Goal: Information Seeking & Learning: Learn about a topic

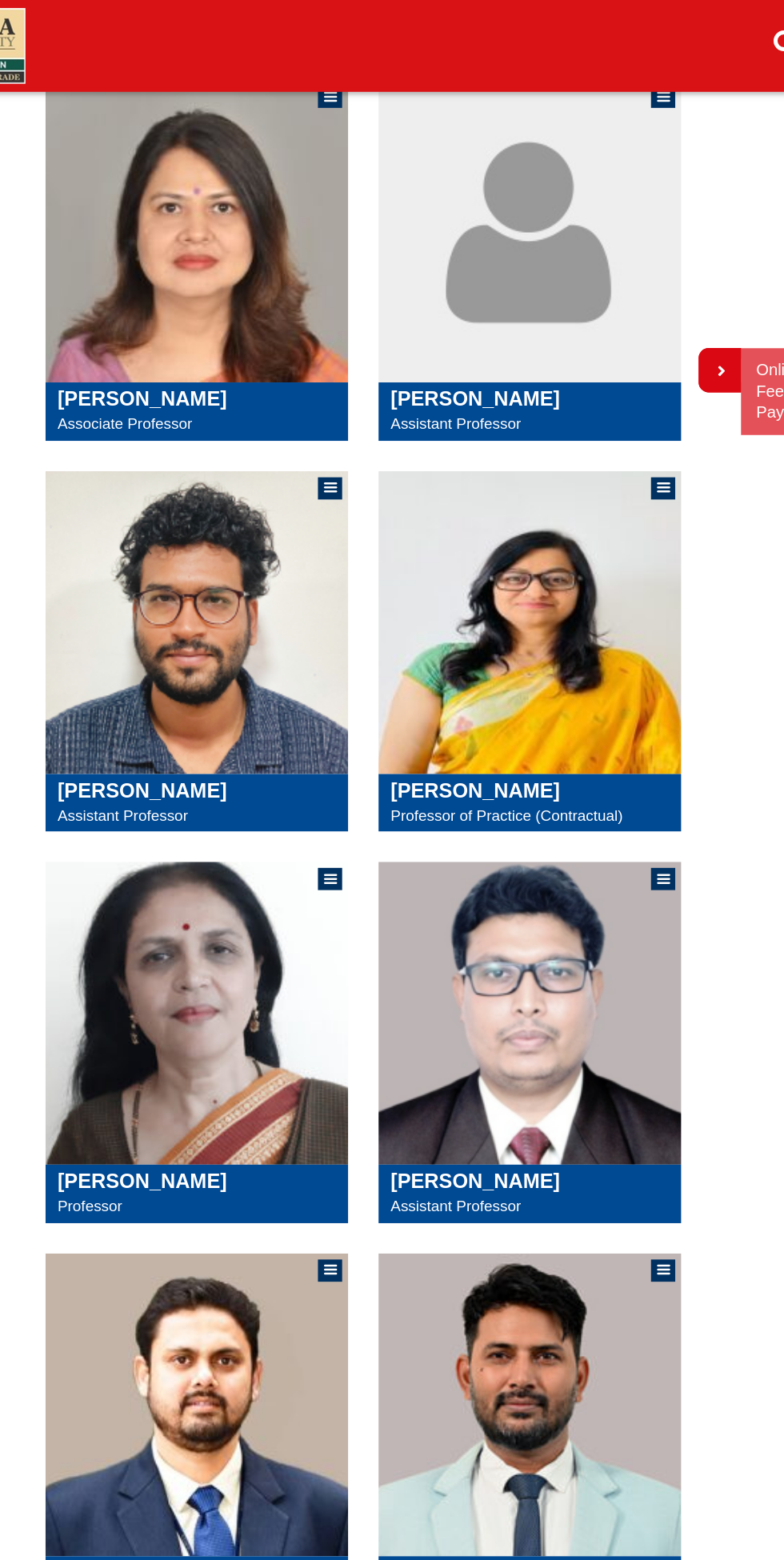
scroll to position [629, 0]
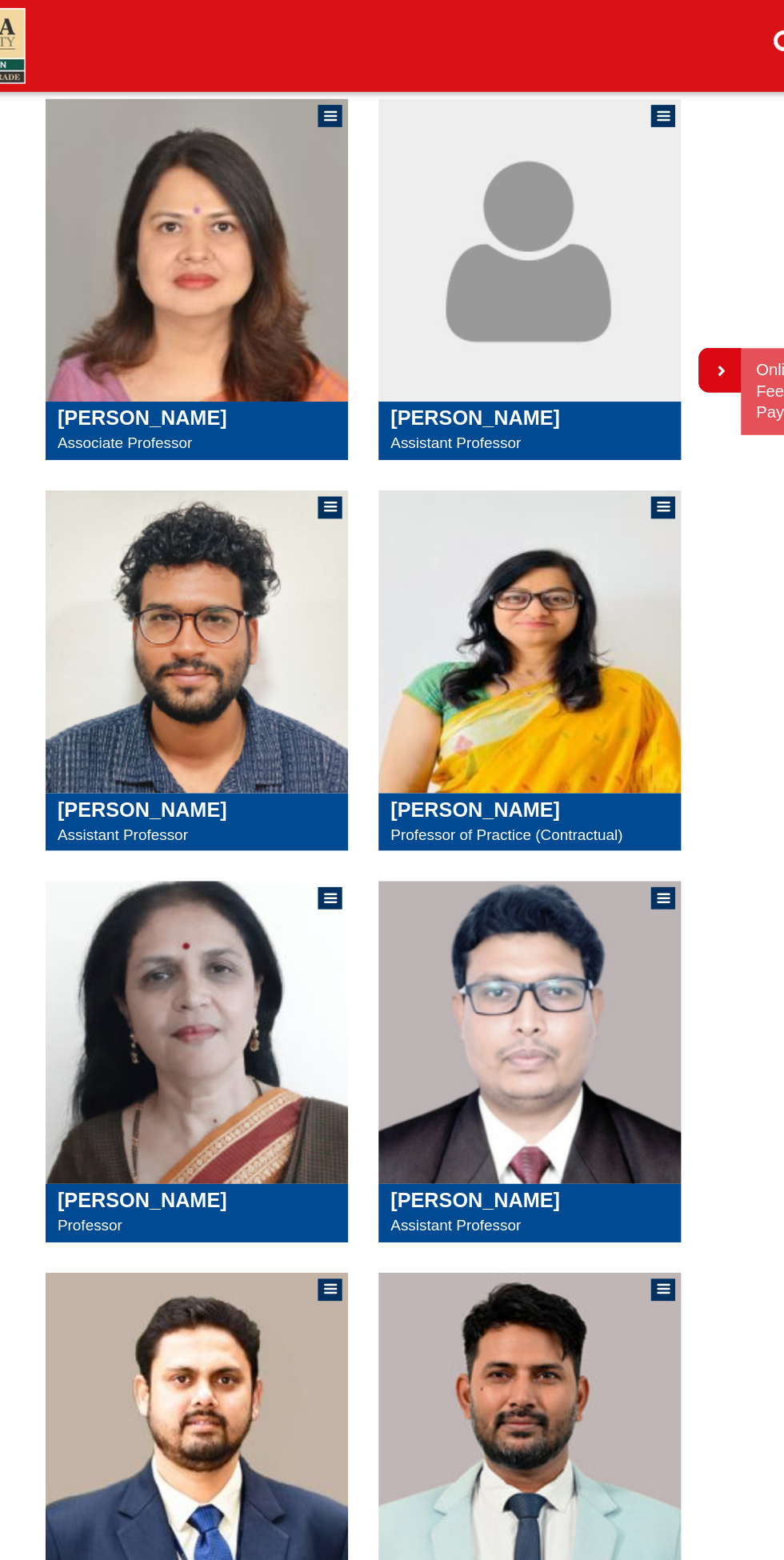
click at [638, 425] on img at bounding box center [524, 509] width 240 height 240
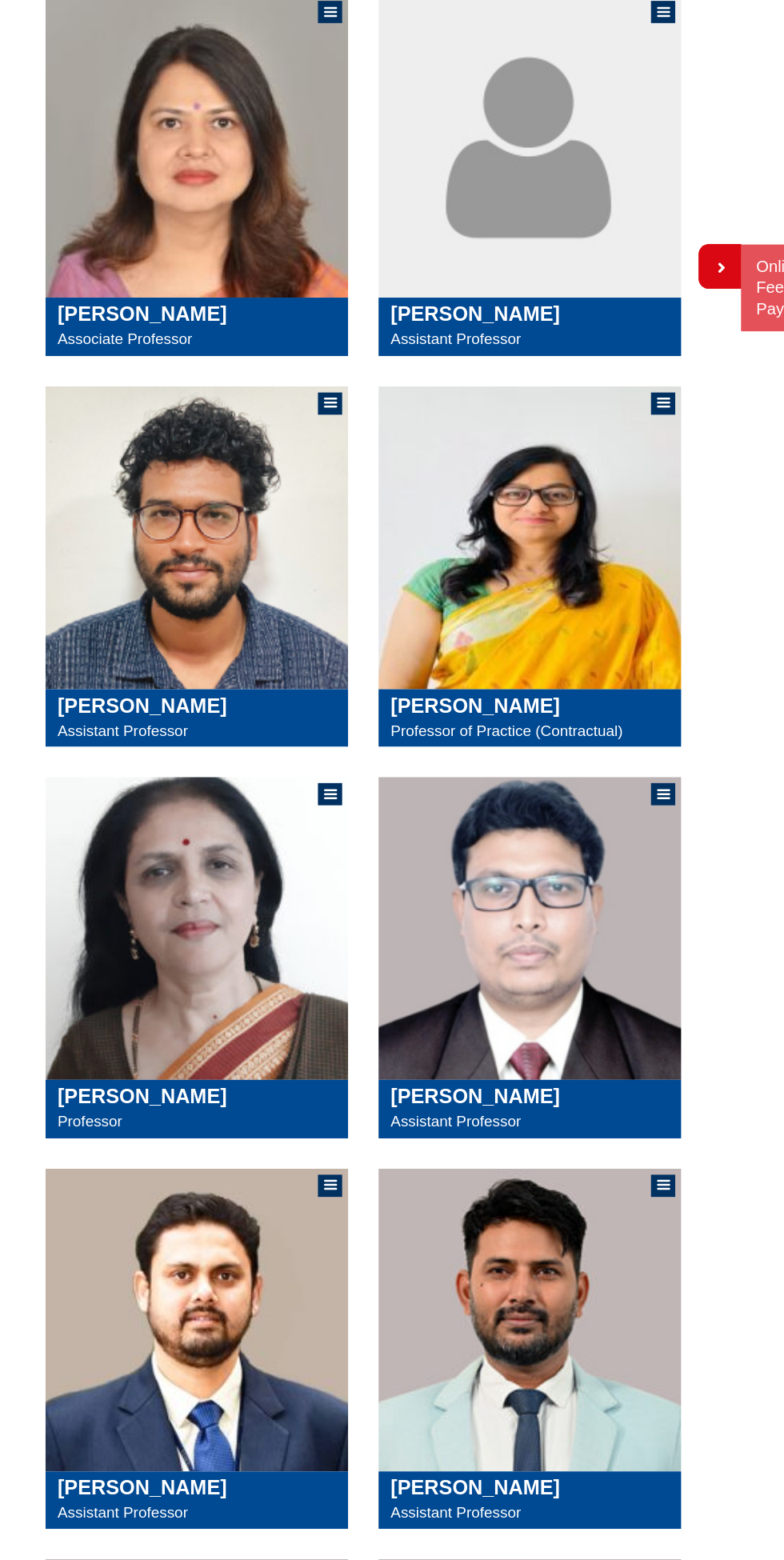
click at [298, 817] on img at bounding box center [259, 819] width 240 height 240
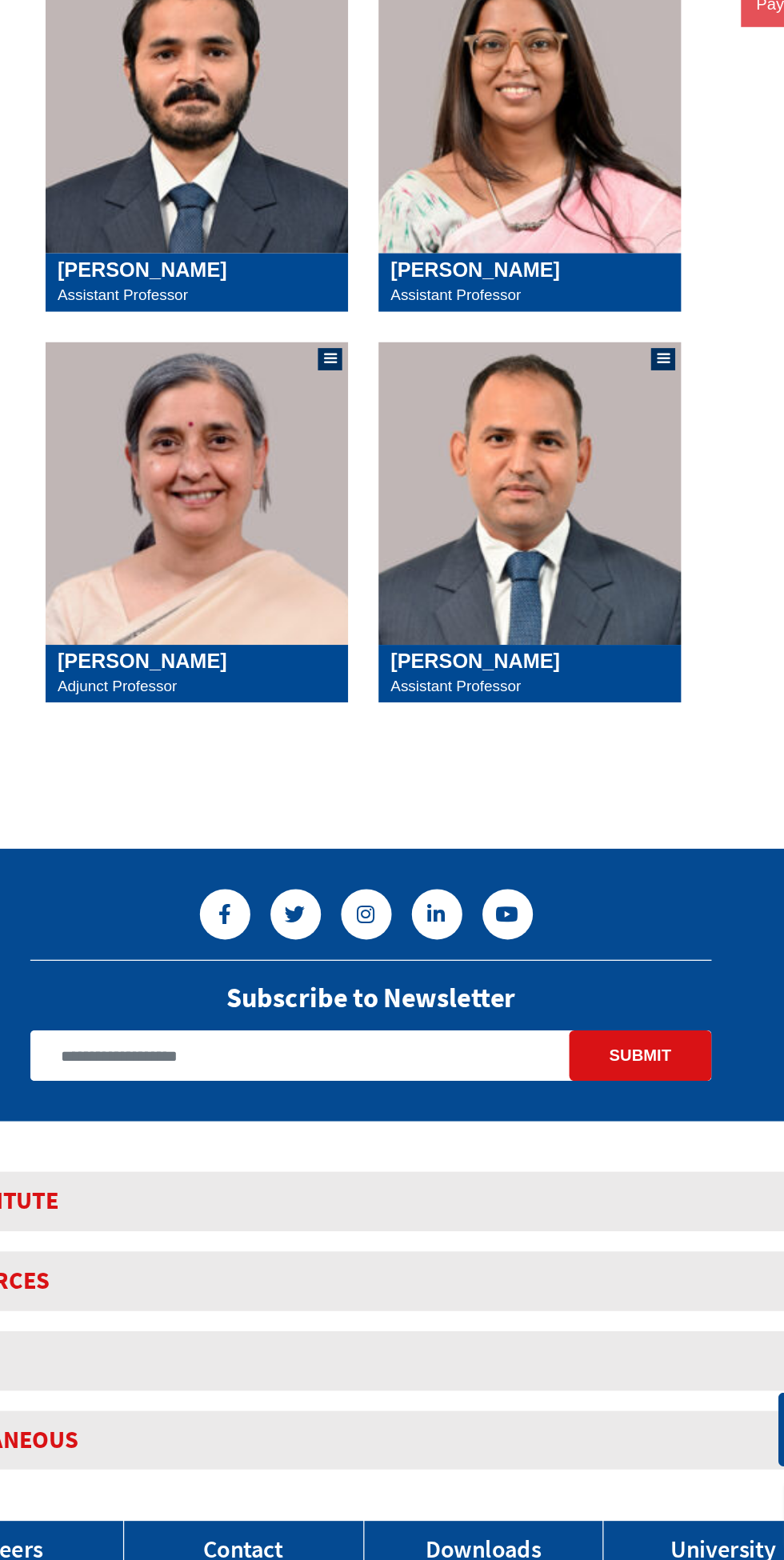
scroll to position [1682, 0]
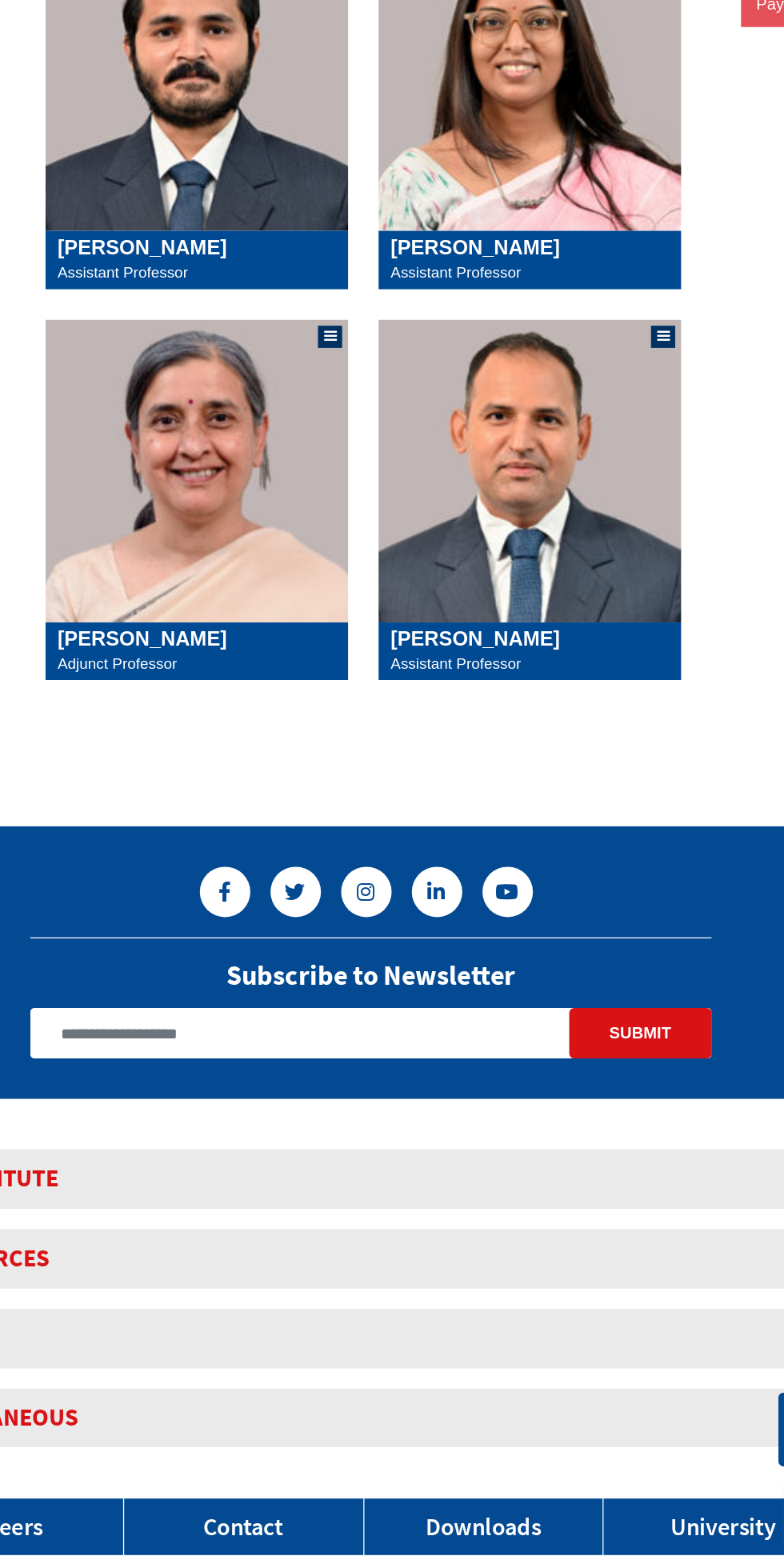
click at [234, 706] on img at bounding box center [259, 697] width 240 height 240
click at [205, 723] on img at bounding box center [259, 697] width 240 height 240
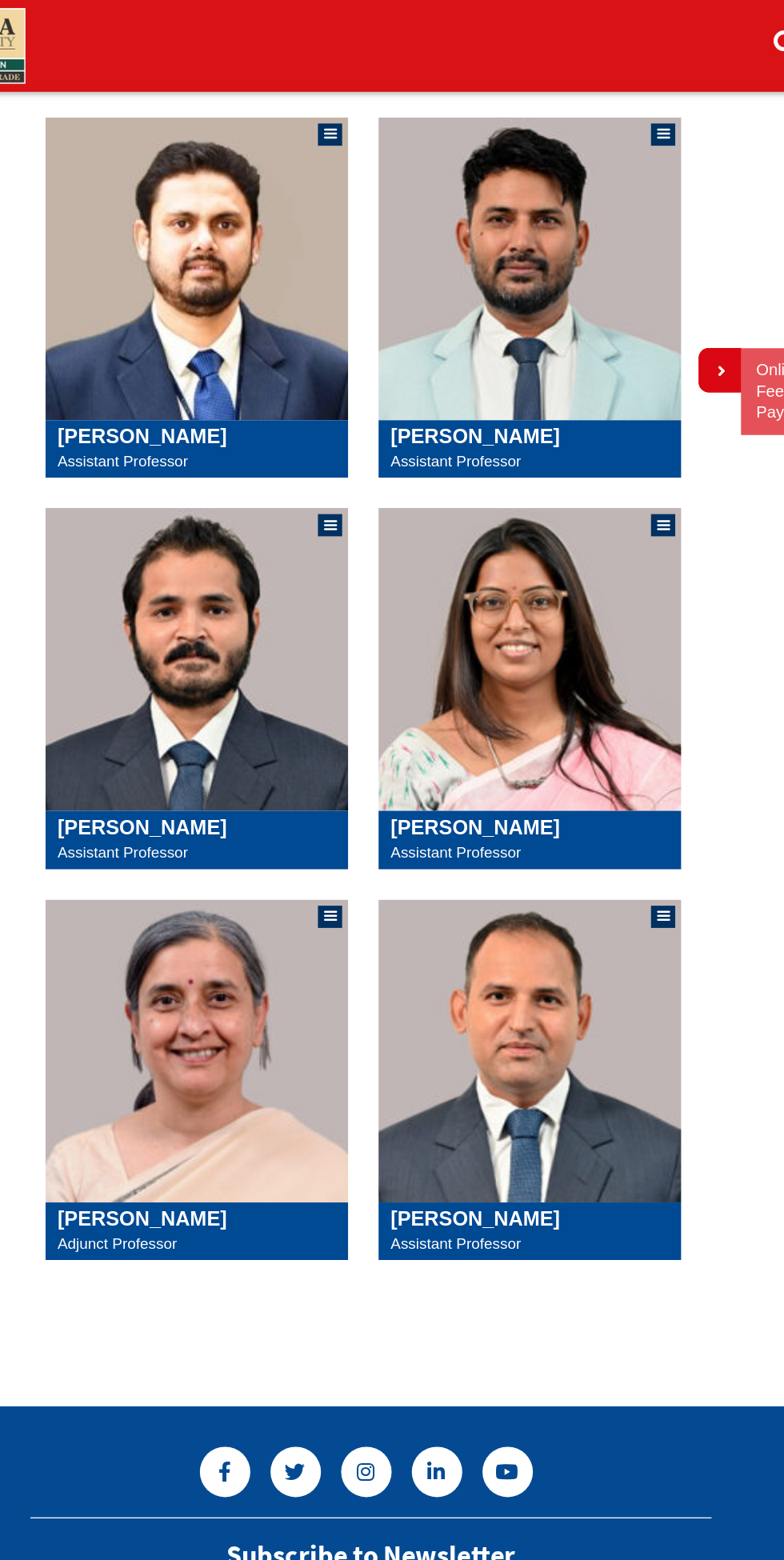
scroll to position [1543, 0]
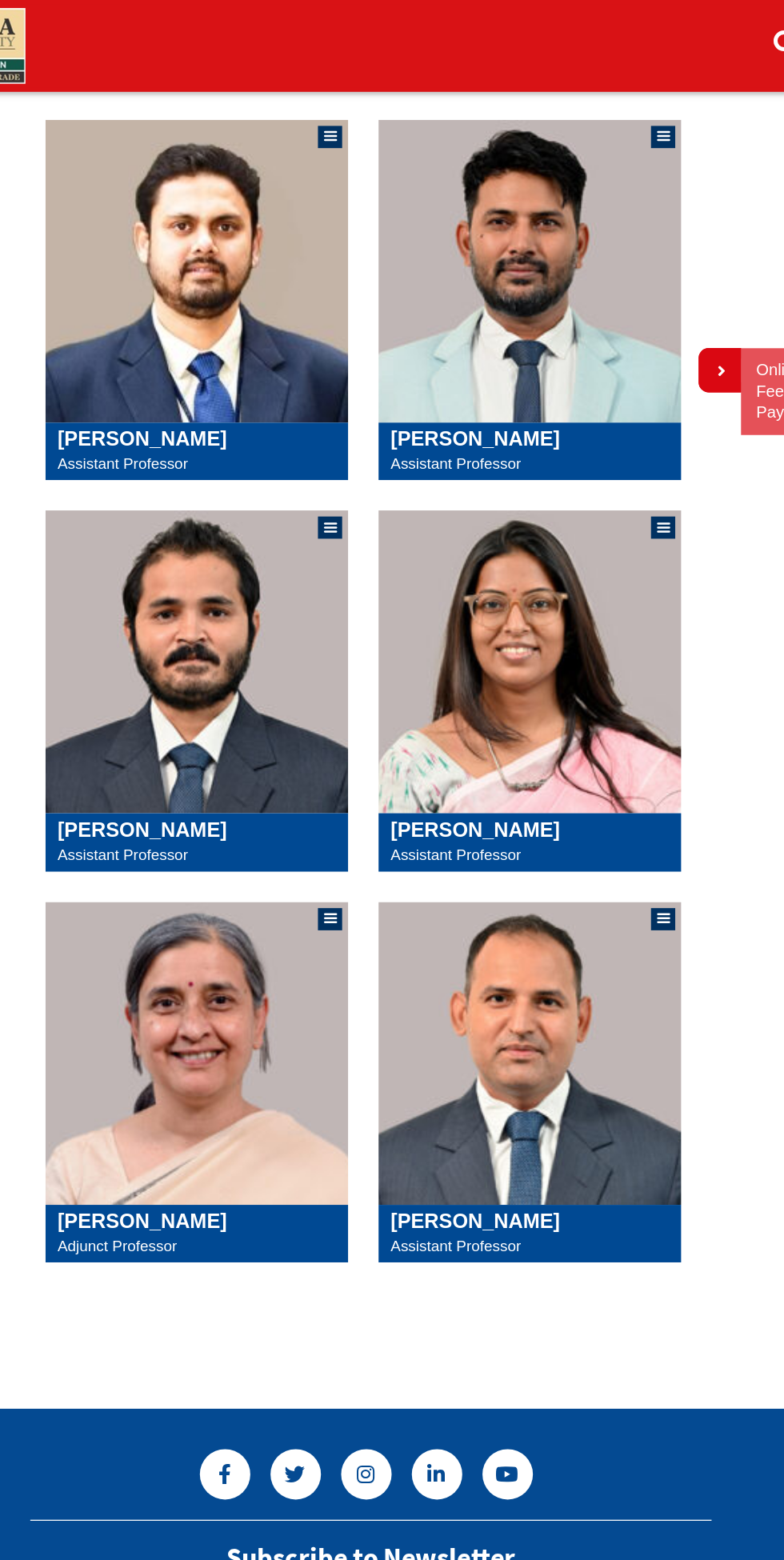
click at [473, 837] on img at bounding box center [524, 835] width 240 height 240
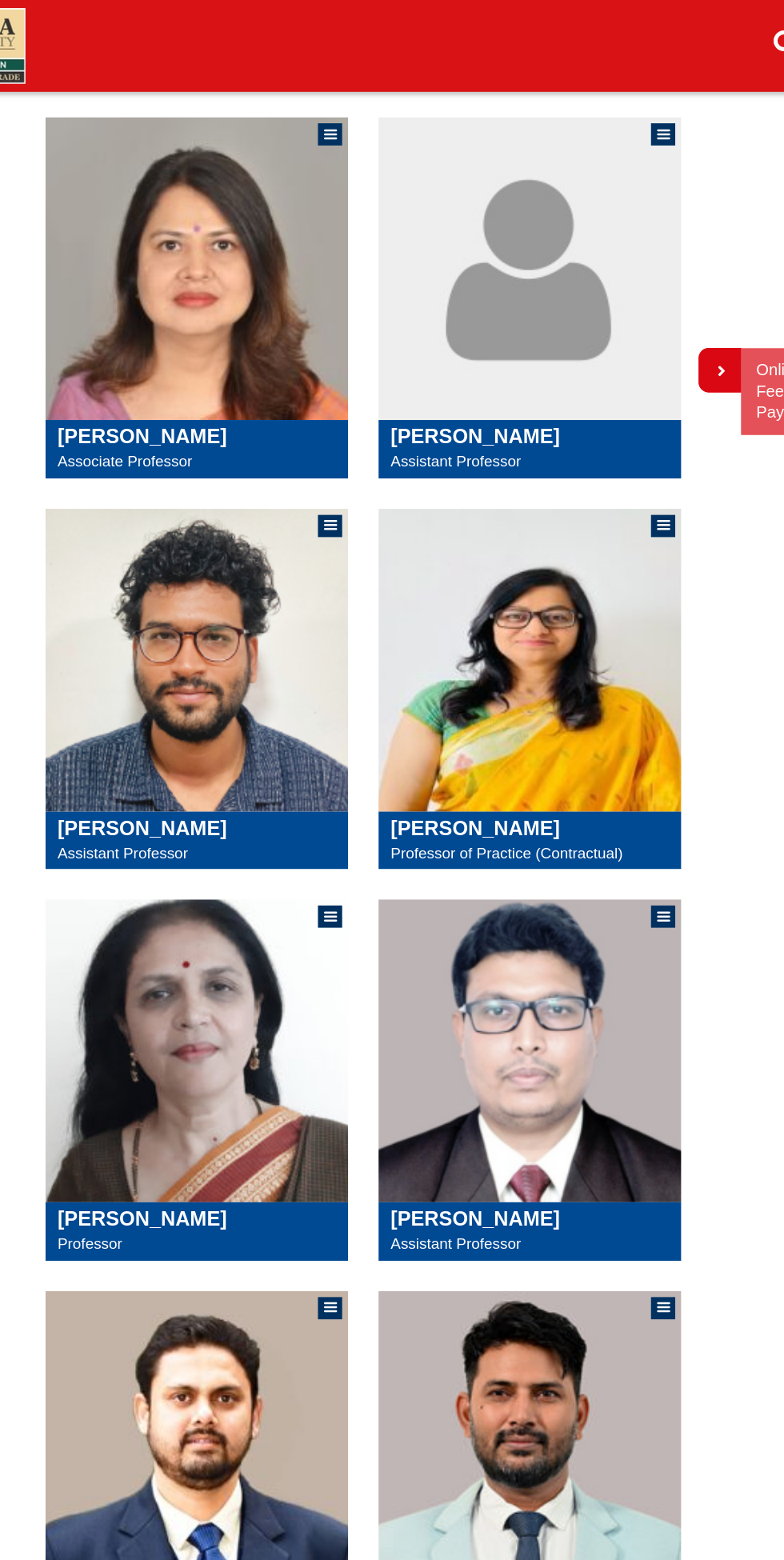
scroll to position [614, 0]
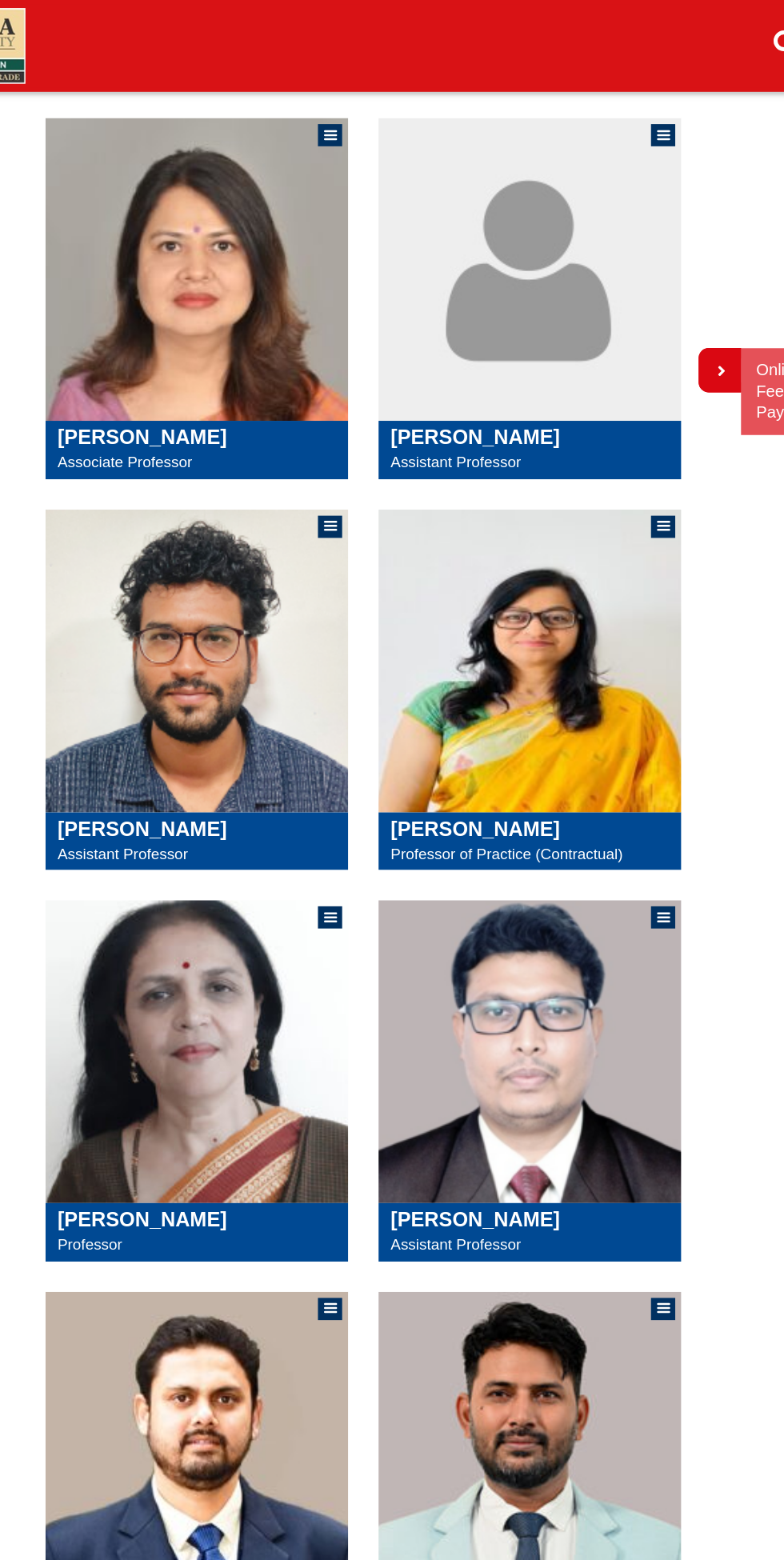
click at [249, 523] on img at bounding box center [259, 524] width 240 height 240
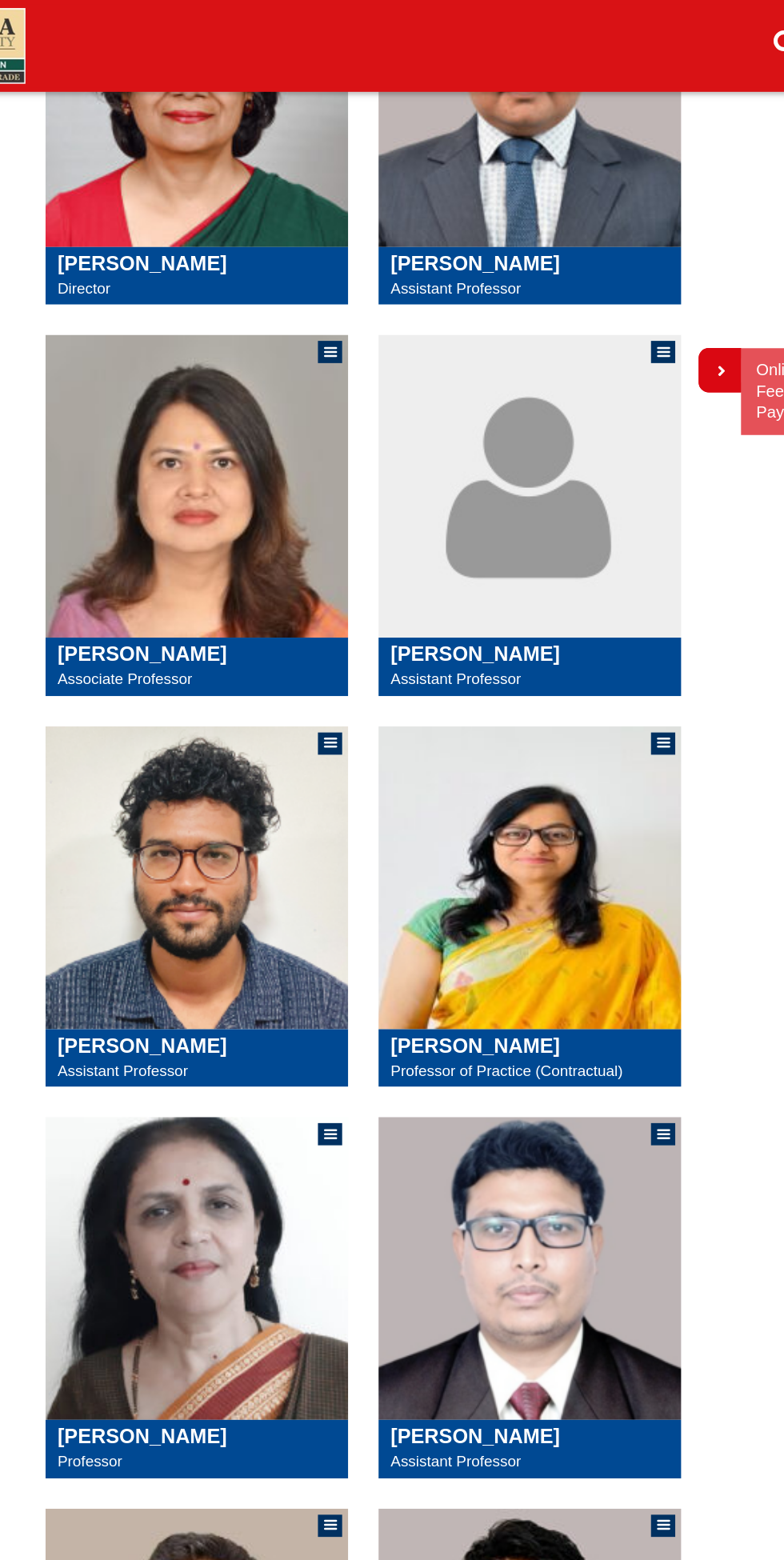
scroll to position [432, 0]
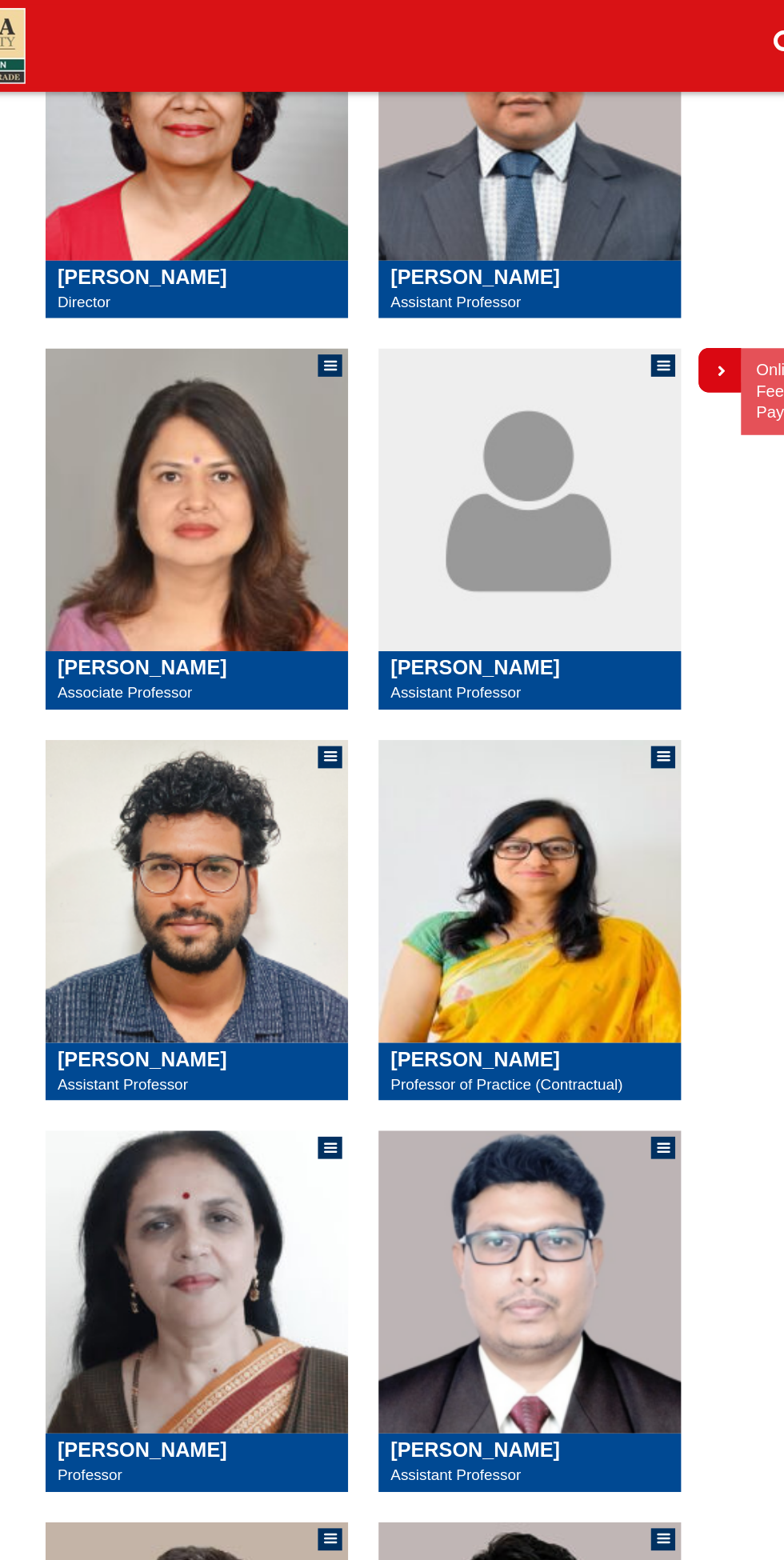
click at [614, 462] on img at bounding box center [524, 396] width 240 height 240
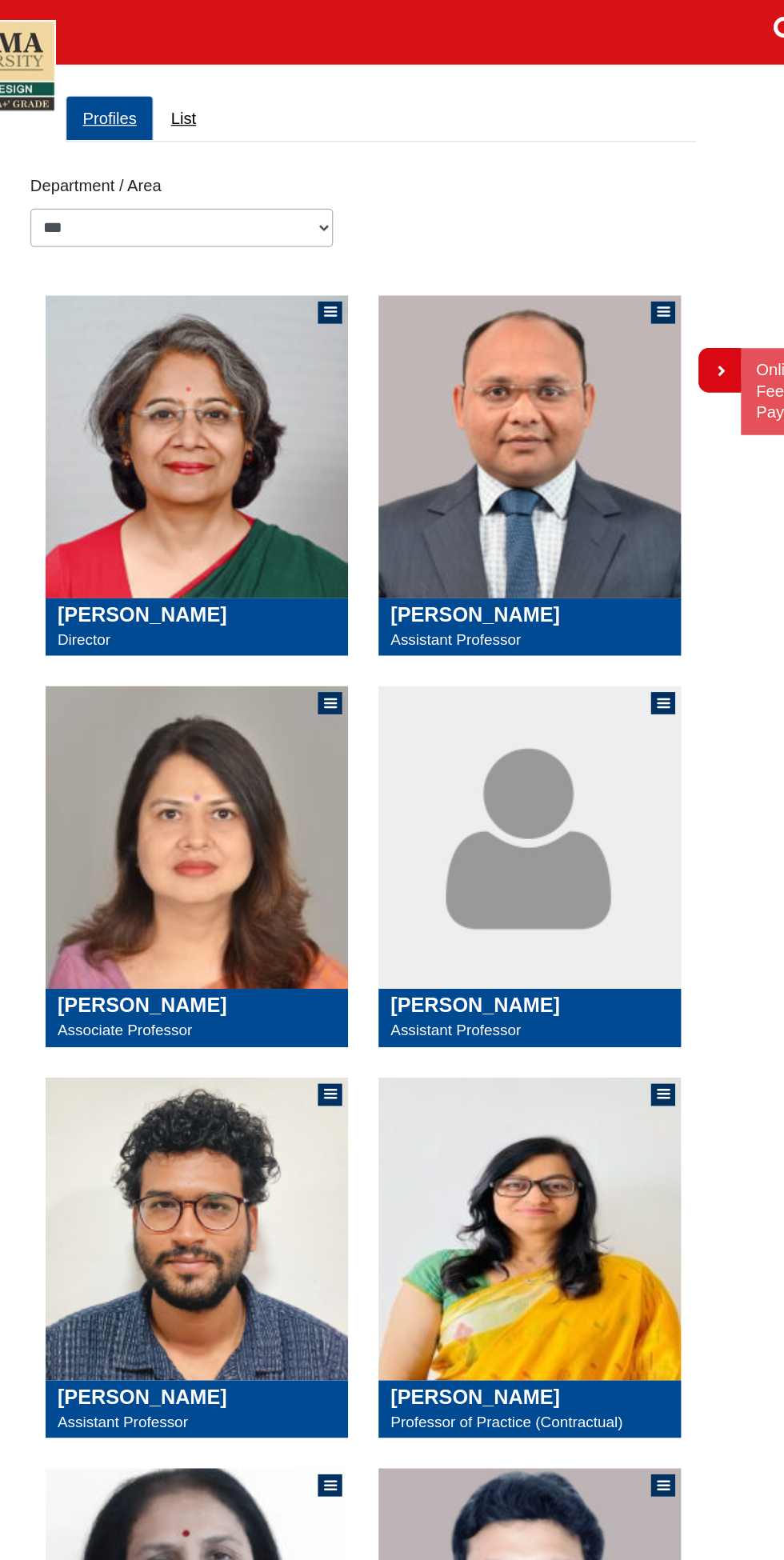
scroll to position [152, 0]
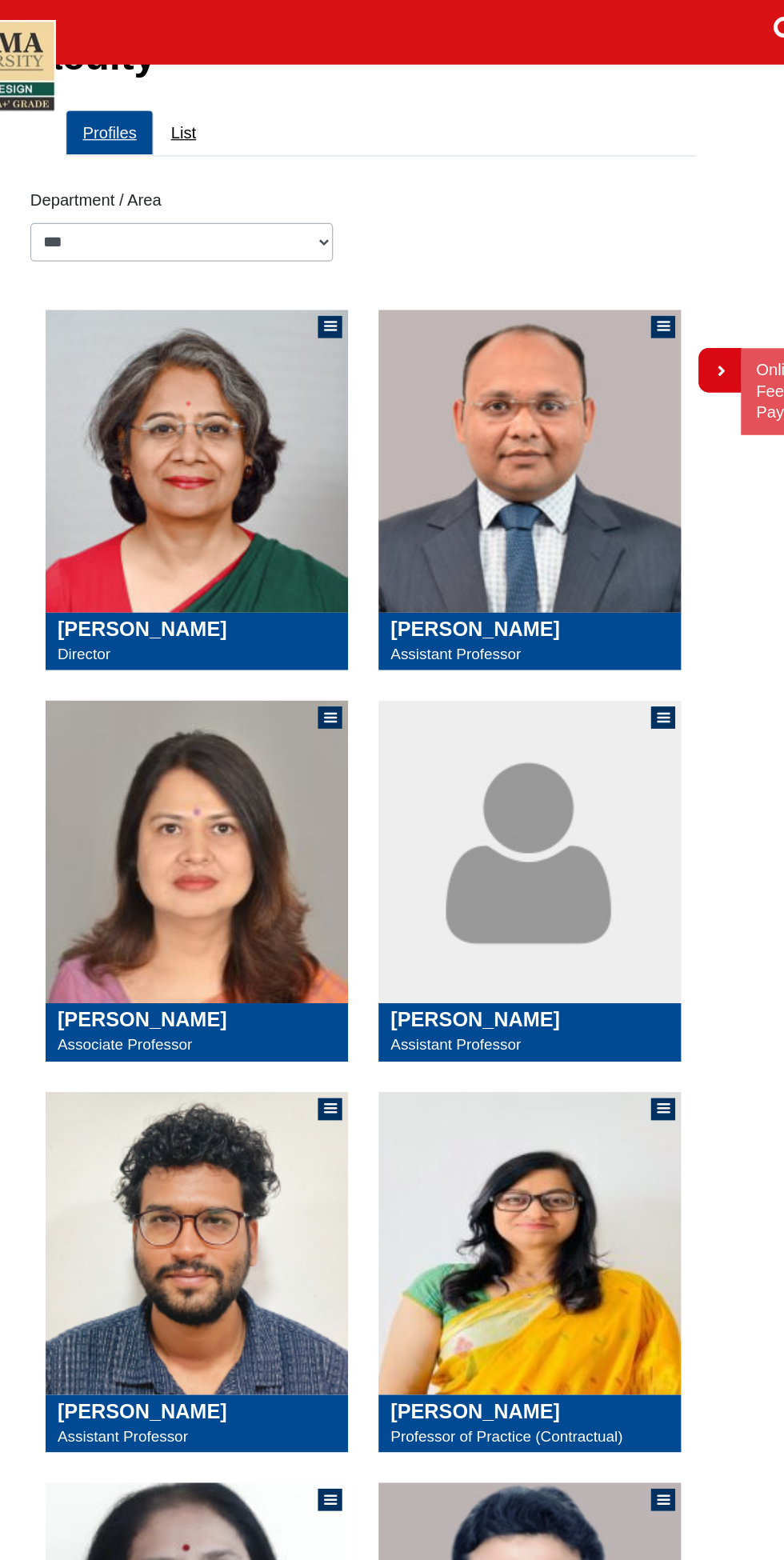
click at [226, 336] on img at bounding box center [259, 366] width 240 height 240
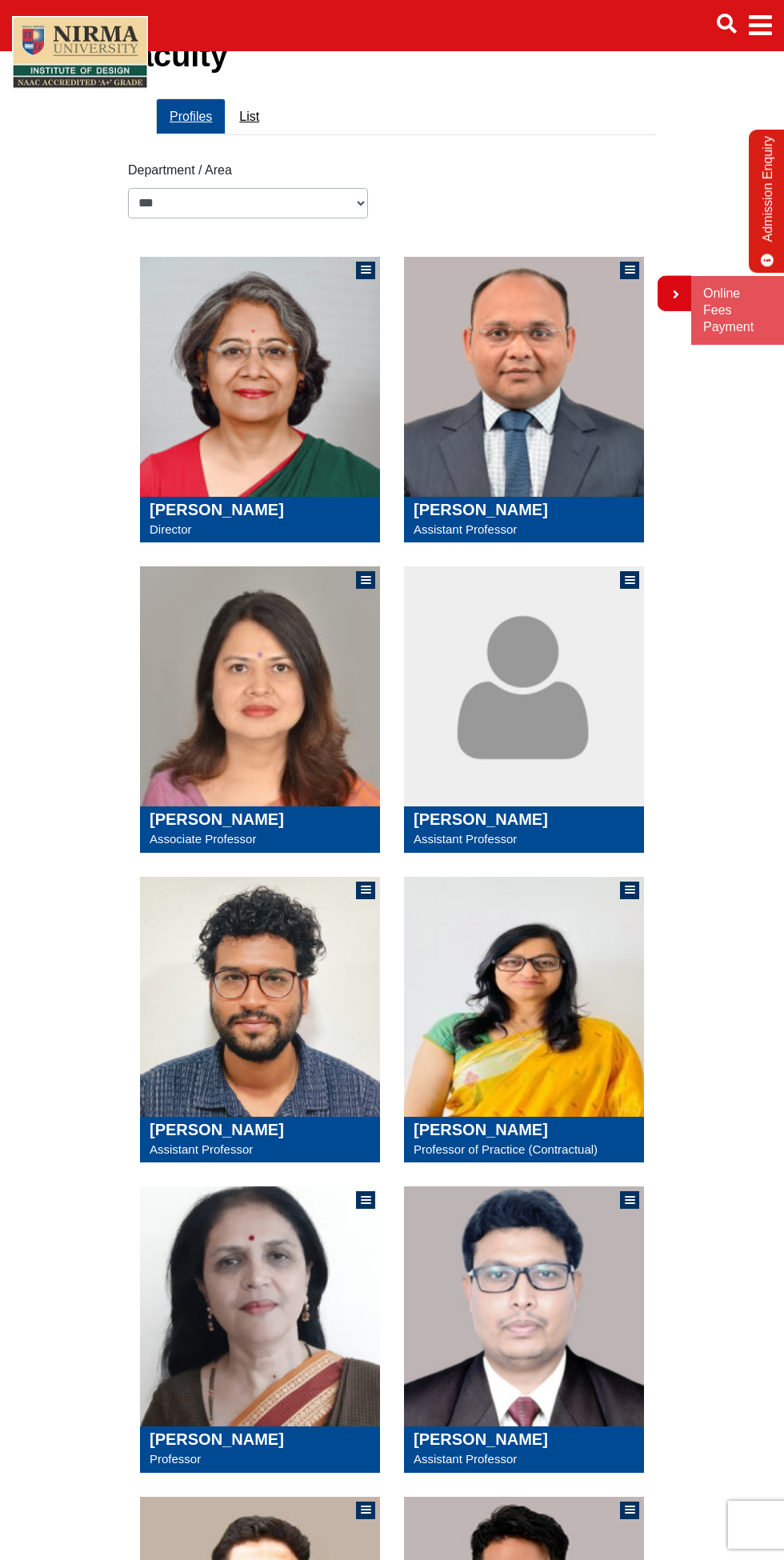
scroll to position [140, 0]
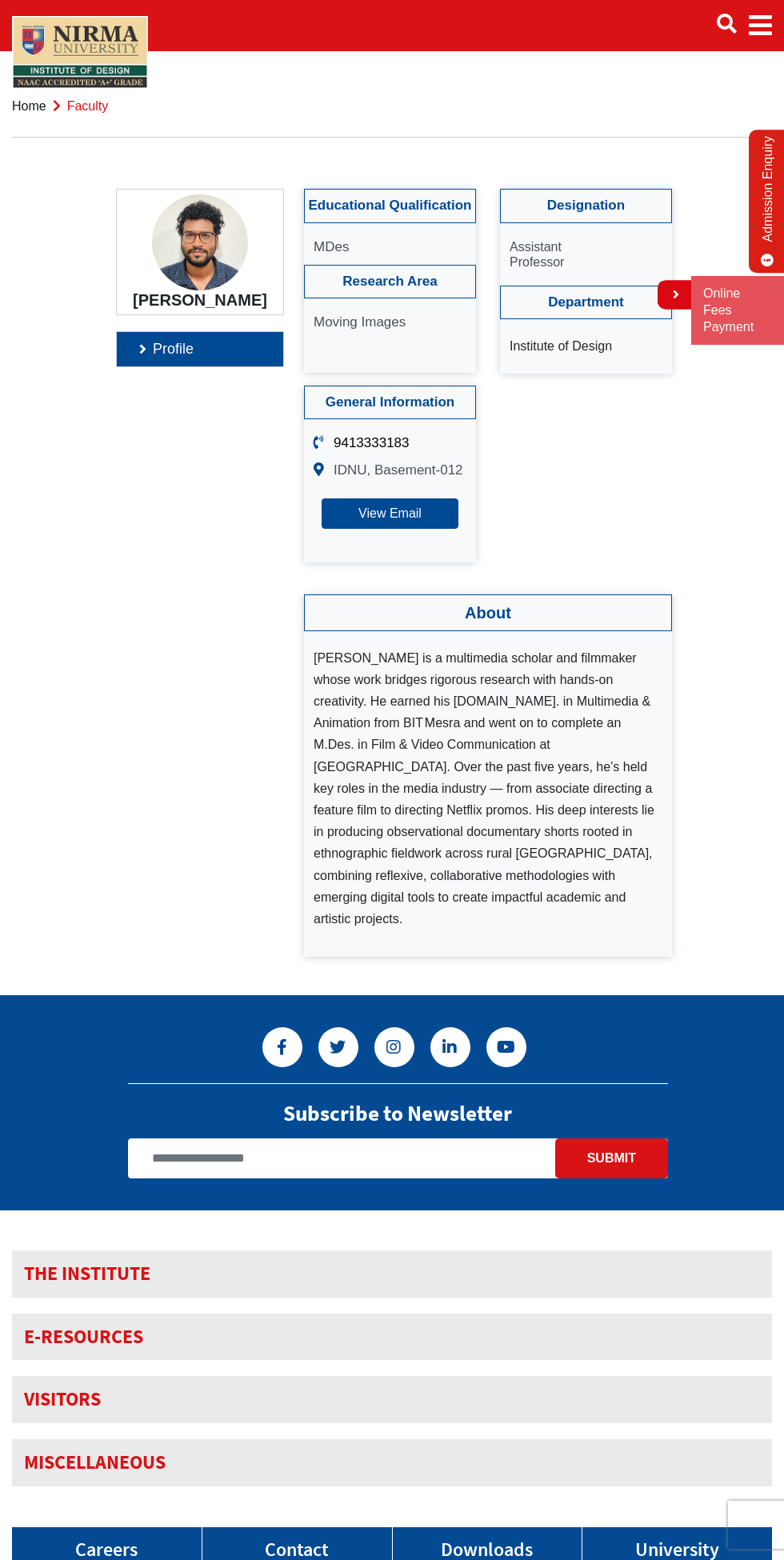
scroll to position [14, 0]
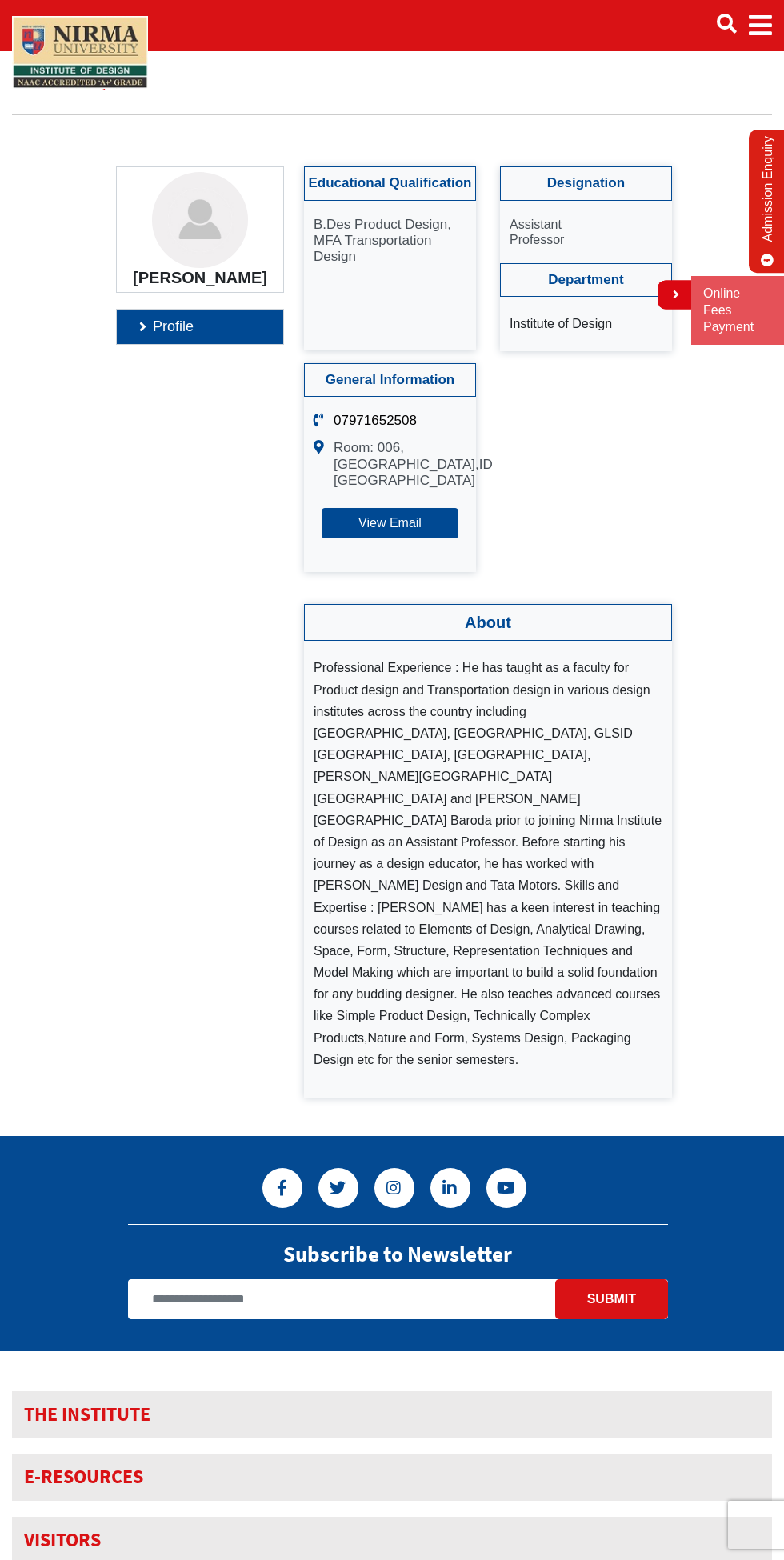
scroll to position [36, 0]
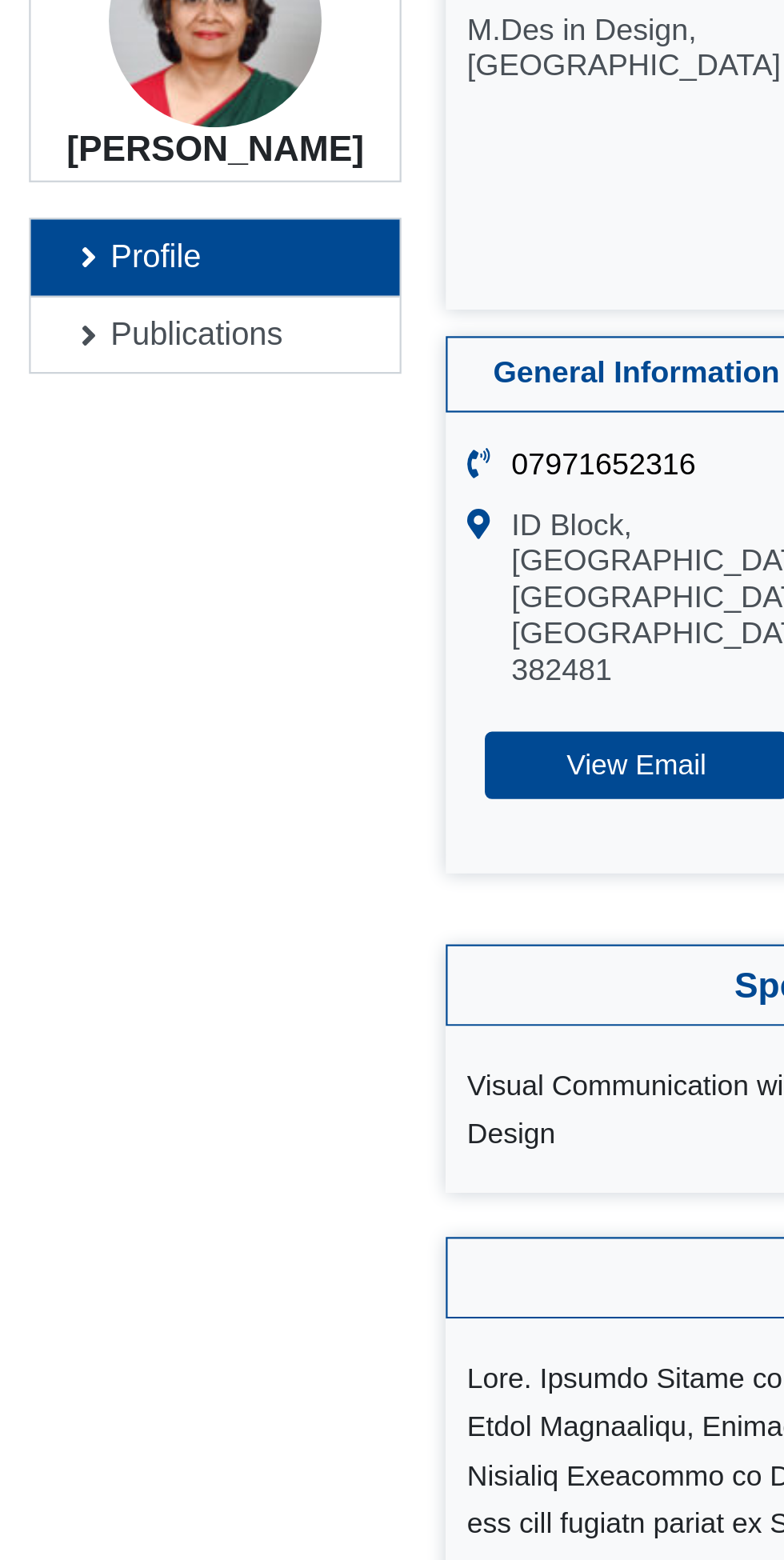
click at [144, 360] on link "Profile" at bounding box center [199, 364] width 166 height 34
click at [158, 408] on link "Publications" at bounding box center [199, 400] width 166 height 34
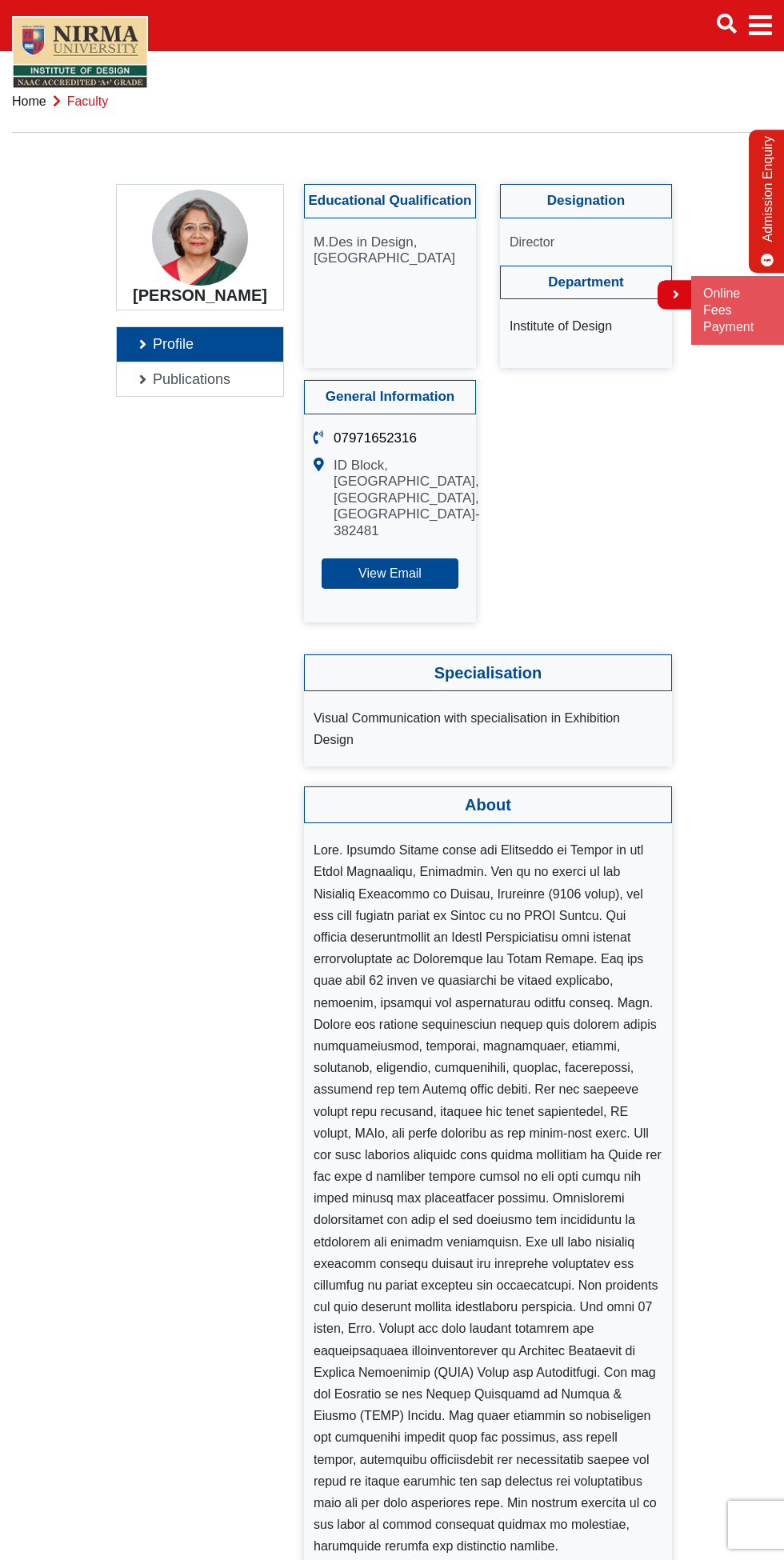
scroll to position [21, 0]
